Goal: Information Seeking & Learning: Learn about a topic

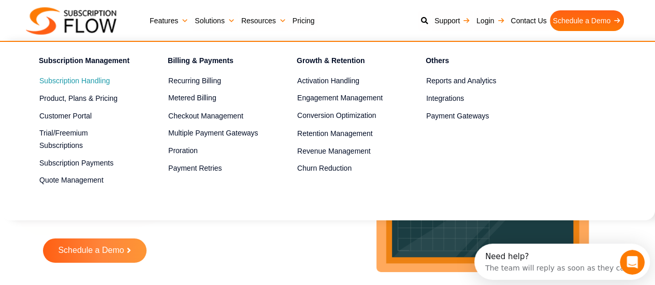
click at [86, 82] on link "Subscription Handling" at bounding box center [85, 81] width 92 height 12
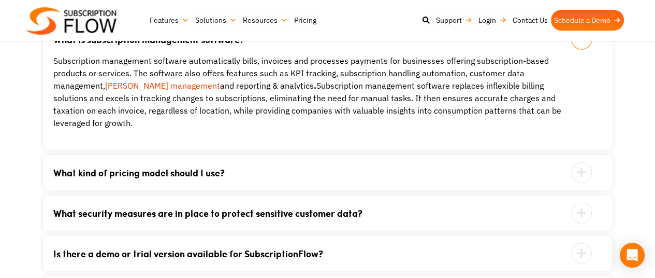
scroll to position [2217, 0]
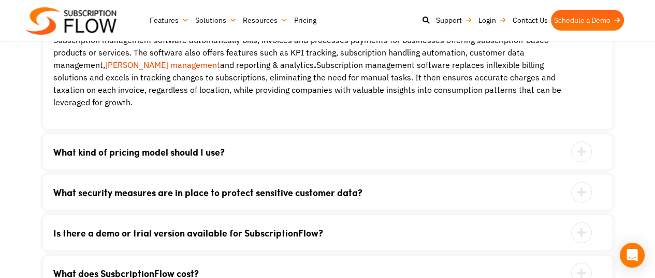
click at [578, 141] on icon at bounding box center [581, 151] width 21 height 21
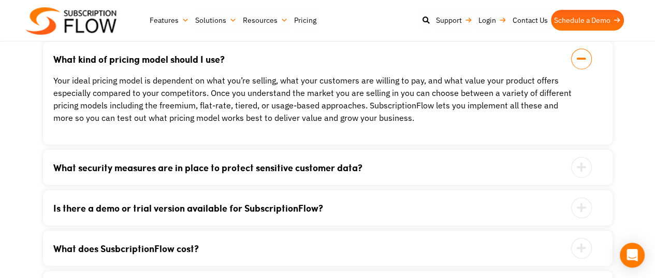
click at [585, 210] on icon at bounding box center [581, 207] width 21 height 21
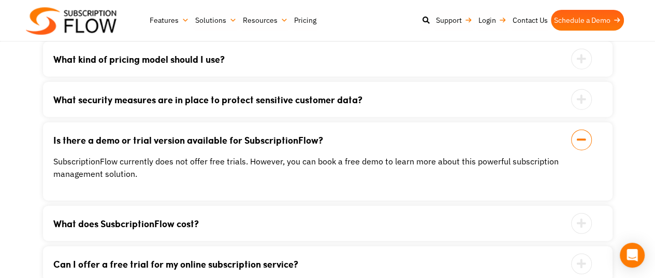
click at [581, 222] on icon at bounding box center [581, 223] width 21 height 21
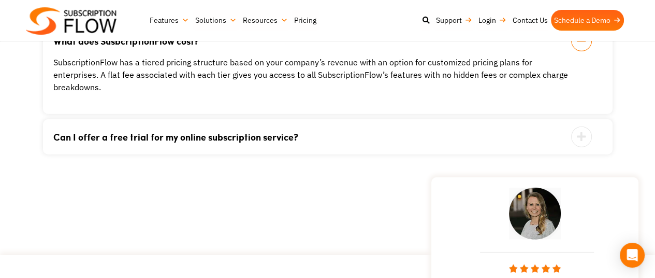
scroll to position [2359, 0]
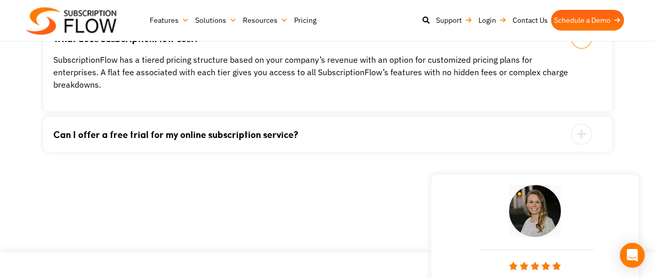
click at [579, 124] on icon at bounding box center [581, 134] width 21 height 21
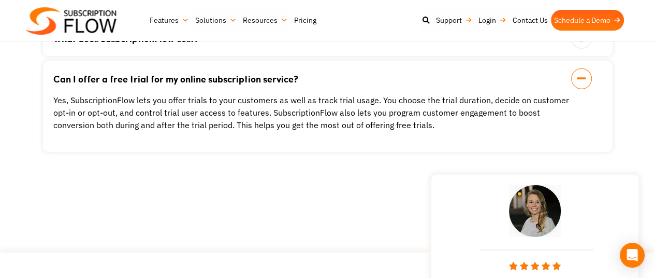
click at [298, 20] on link "Pricing" at bounding box center [305, 20] width 28 height 21
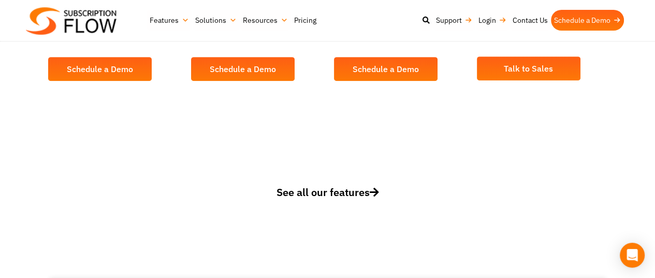
scroll to position [456, 0]
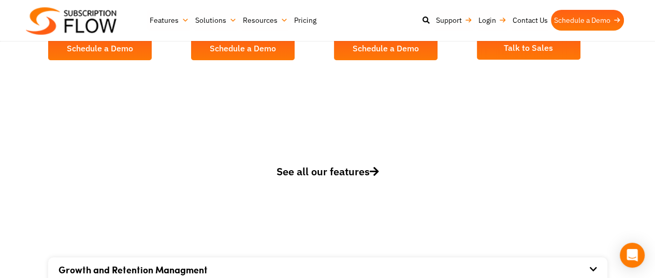
click at [329, 174] on span "See all our features" at bounding box center [328, 171] width 103 height 14
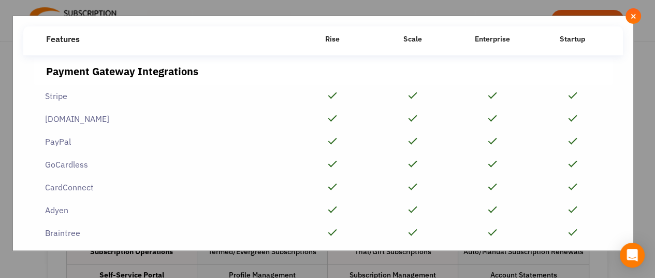
scroll to position [2545, 0]
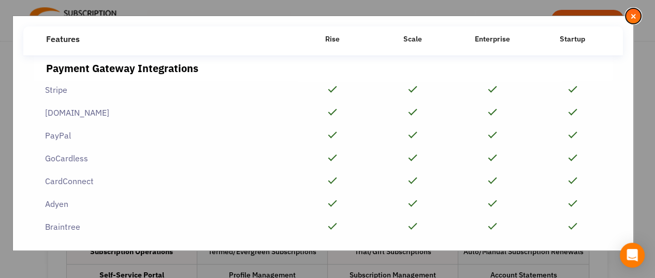
click at [632, 12] on span "×" at bounding box center [633, 15] width 7 height 11
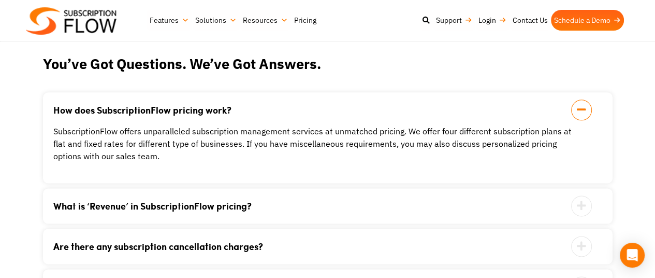
scroll to position [1078, 0]
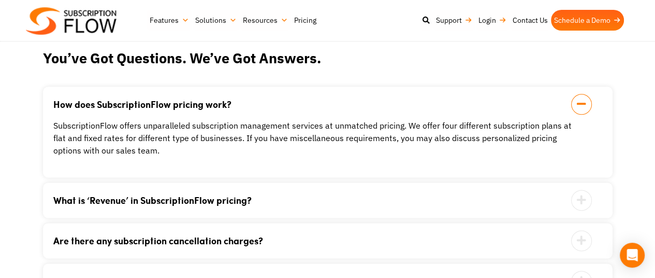
click at [580, 202] on icon at bounding box center [581, 200] width 21 height 21
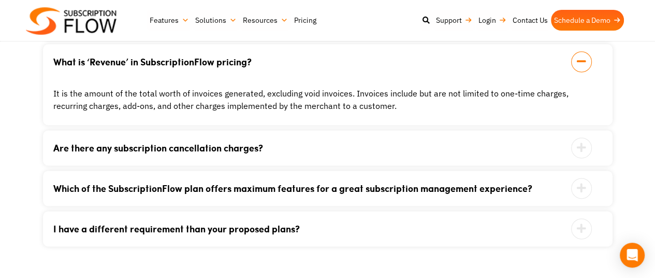
scroll to position [1181, 0]
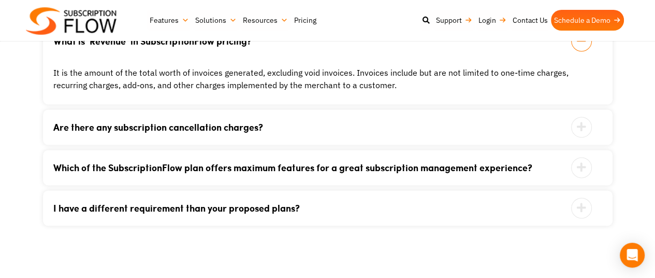
click at [577, 125] on icon at bounding box center [581, 127] width 21 height 21
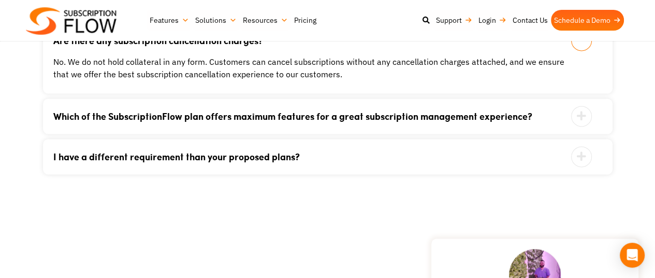
scroll to position [1223, 0]
drag, startPoint x: 579, startPoint y: 113, endPoint x: 398, endPoint y: 122, distance: 181.0
click at [398, 120] on link "Which of the SubscriptionFlow plan offers maximum features for a great subscrip…" at bounding box center [314, 115] width 523 height 9
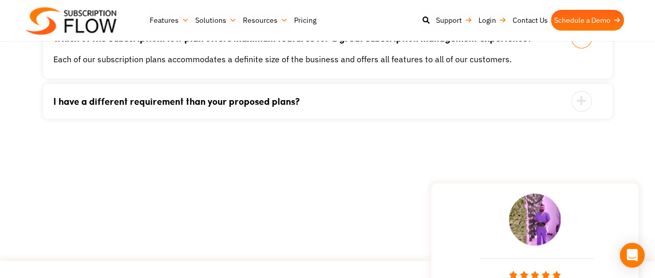
scroll to position [1264, 0]
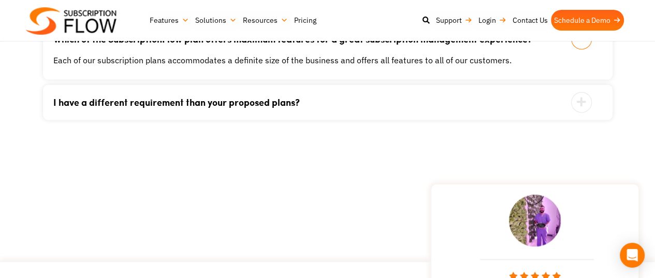
click at [582, 99] on icon at bounding box center [581, 102] width 21 height 21
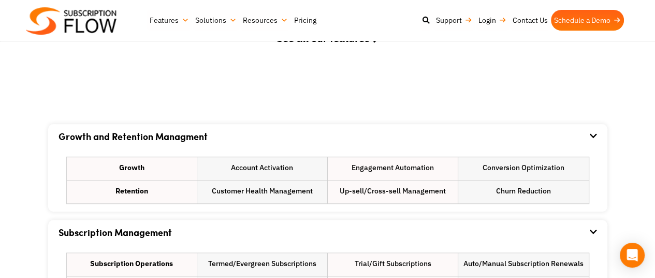
scroll to position [0, 0]
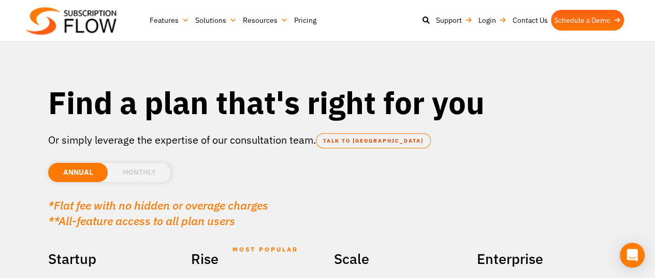
click at [96, 28] on img at bounding box center [71, 20] width 91 height 27
